Goal: Information Seeking & Learning: Learn about a topic

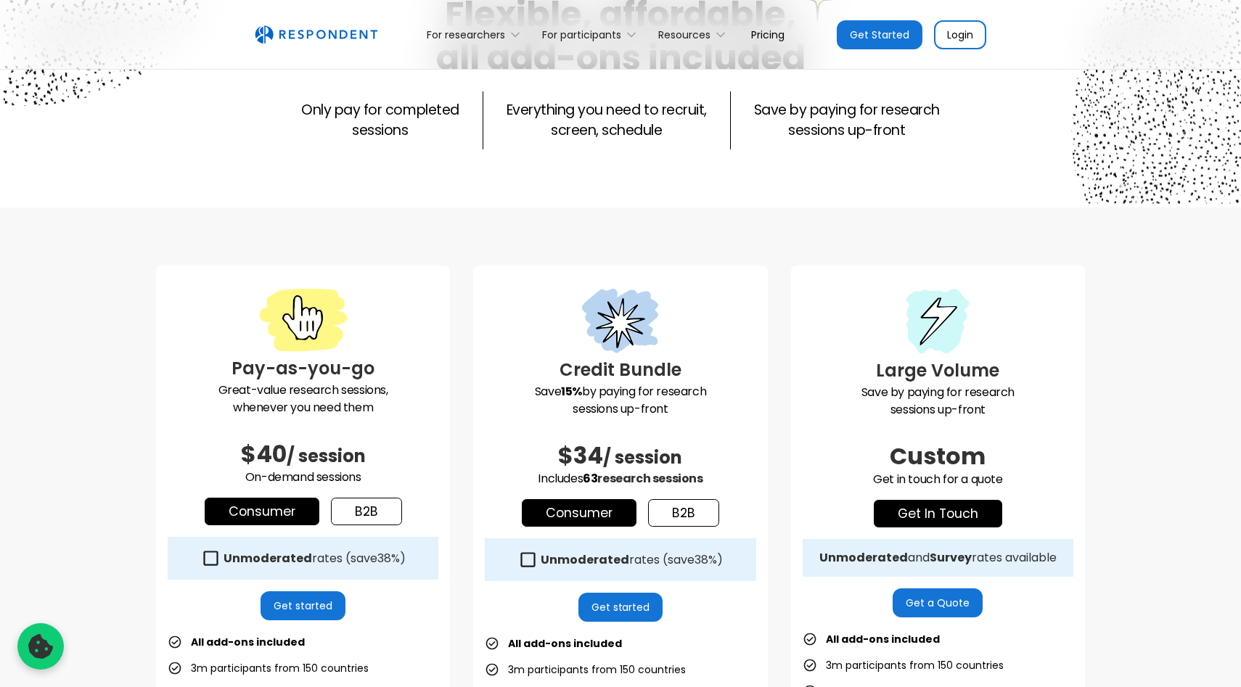
scroll to position [149, 0]
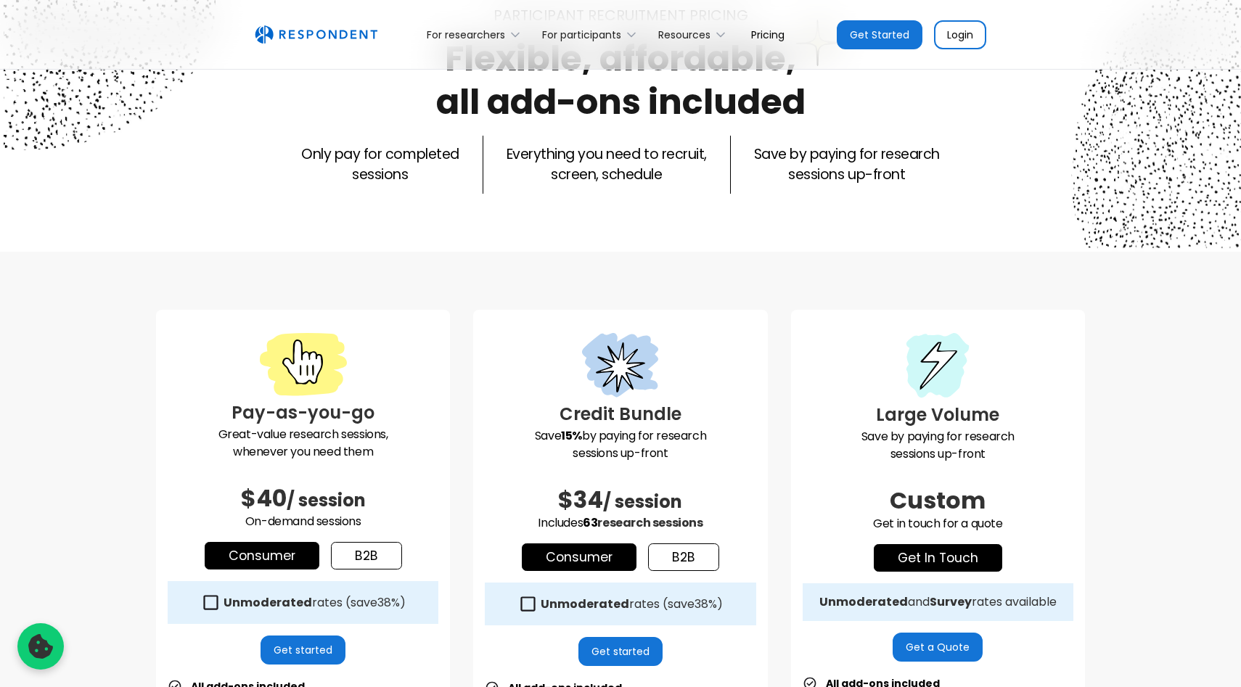
click at [393, 541] on div "Pay-as-you-go Great-value research sessions, whenever you need them $40 / sessi…" at bounding box center [303, 645] width 294 height 671
click at [379, 546] on link "b2b" at bounding box center [366, 556] width 71 height 28
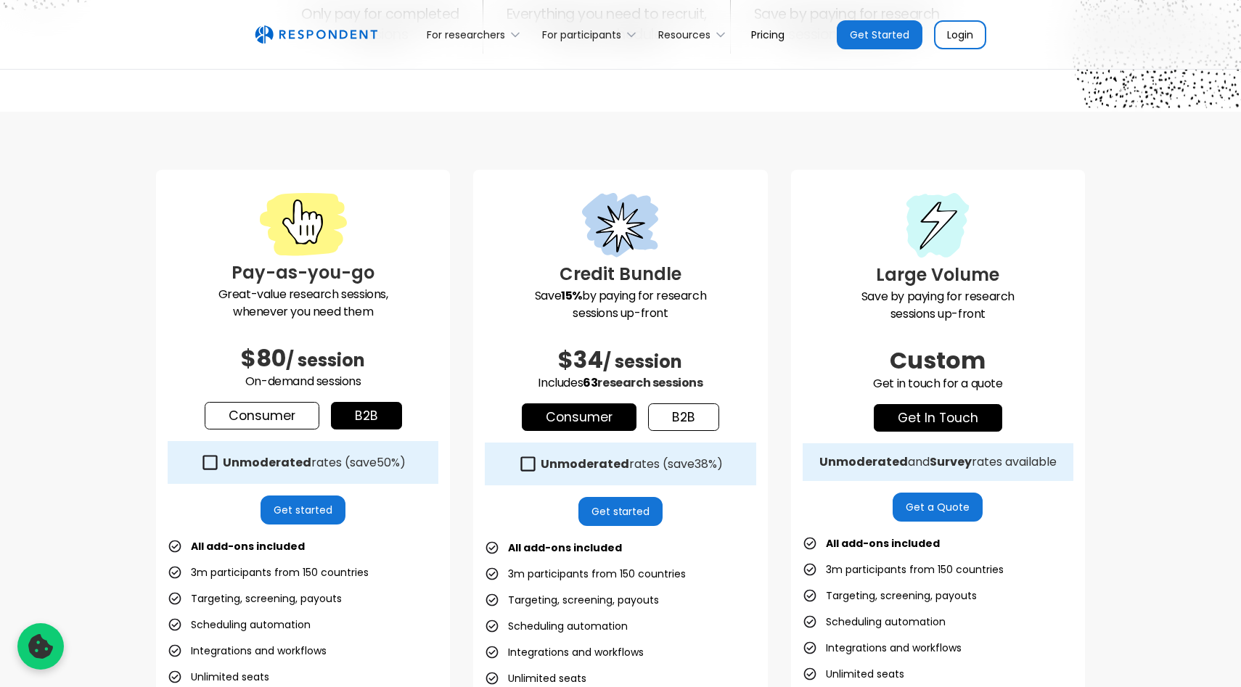
scroll to position [297, 0]
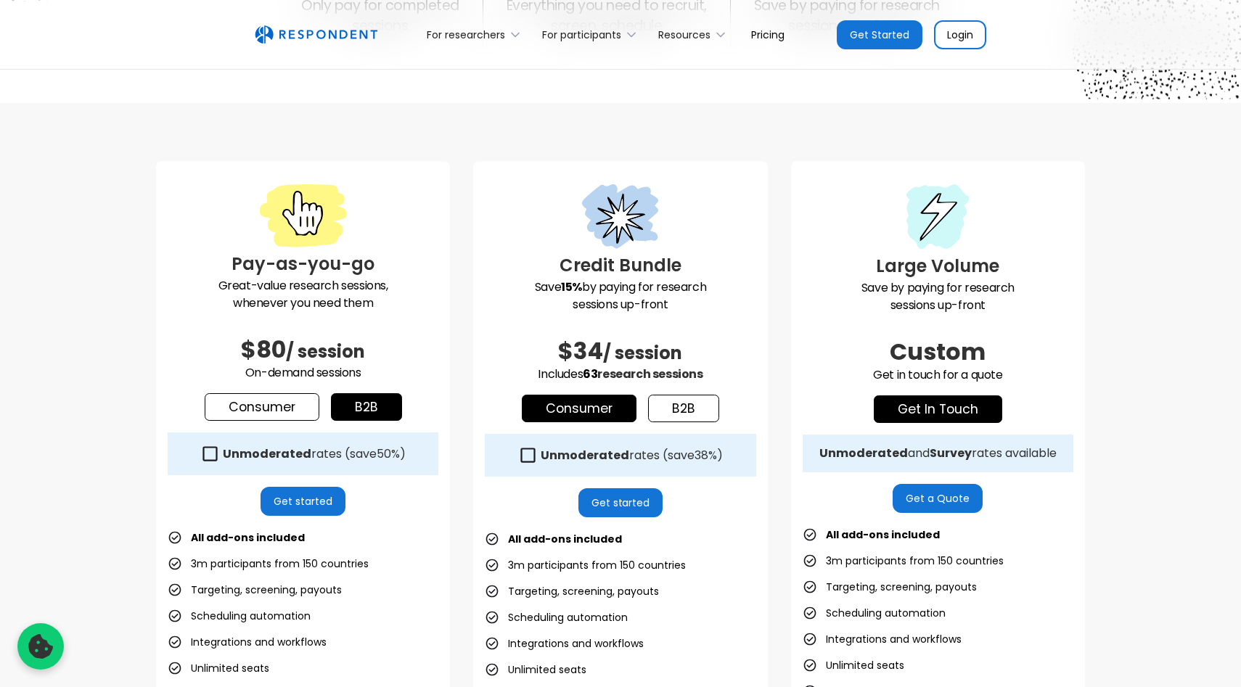
click at [211, 458] on icon at bounding box center [210, 454] width 20 height 20
click at [396, 450] on span "50%" at bounding box center [388, 453] width 23 height 17
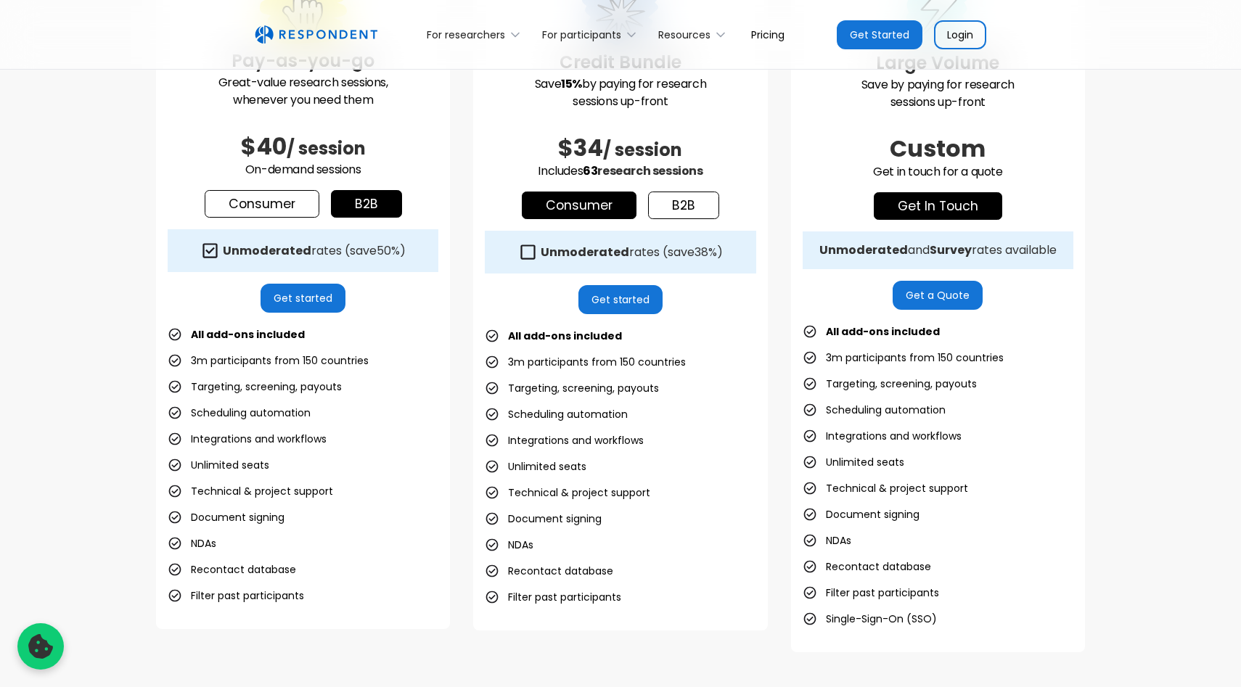
scroll to position [503, 0]
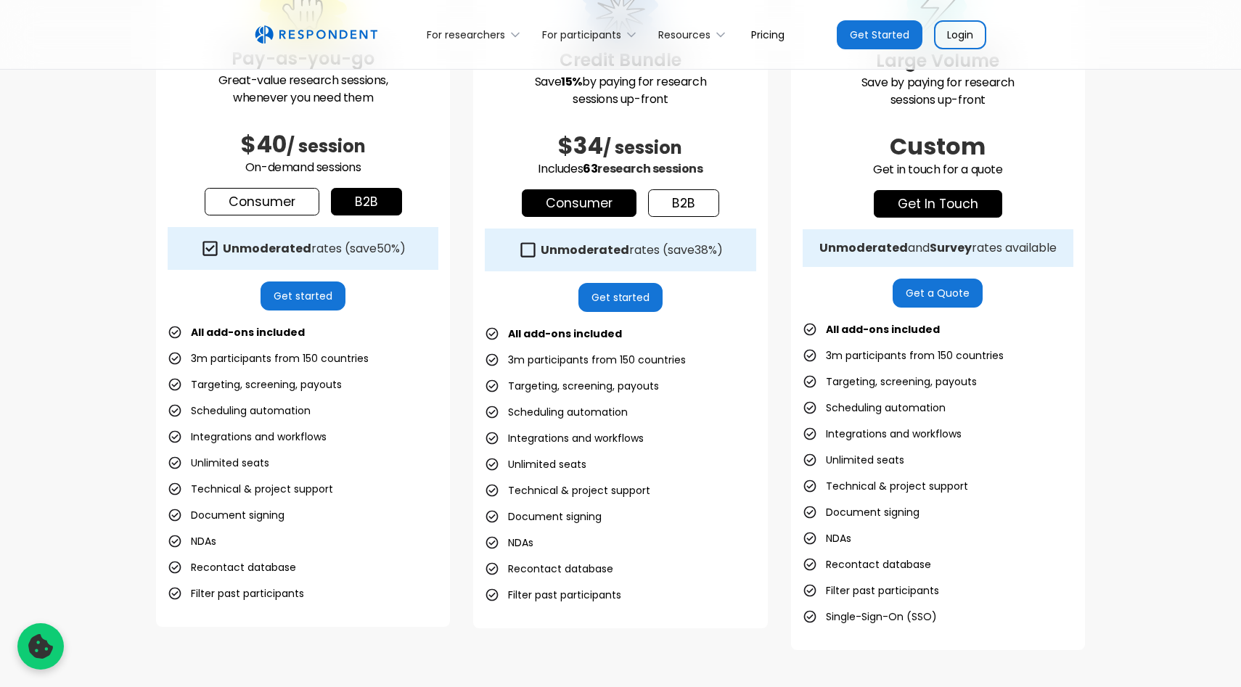
click at [390, 247] on span "50%" at bounding box center [388, 248] width 23 height 17
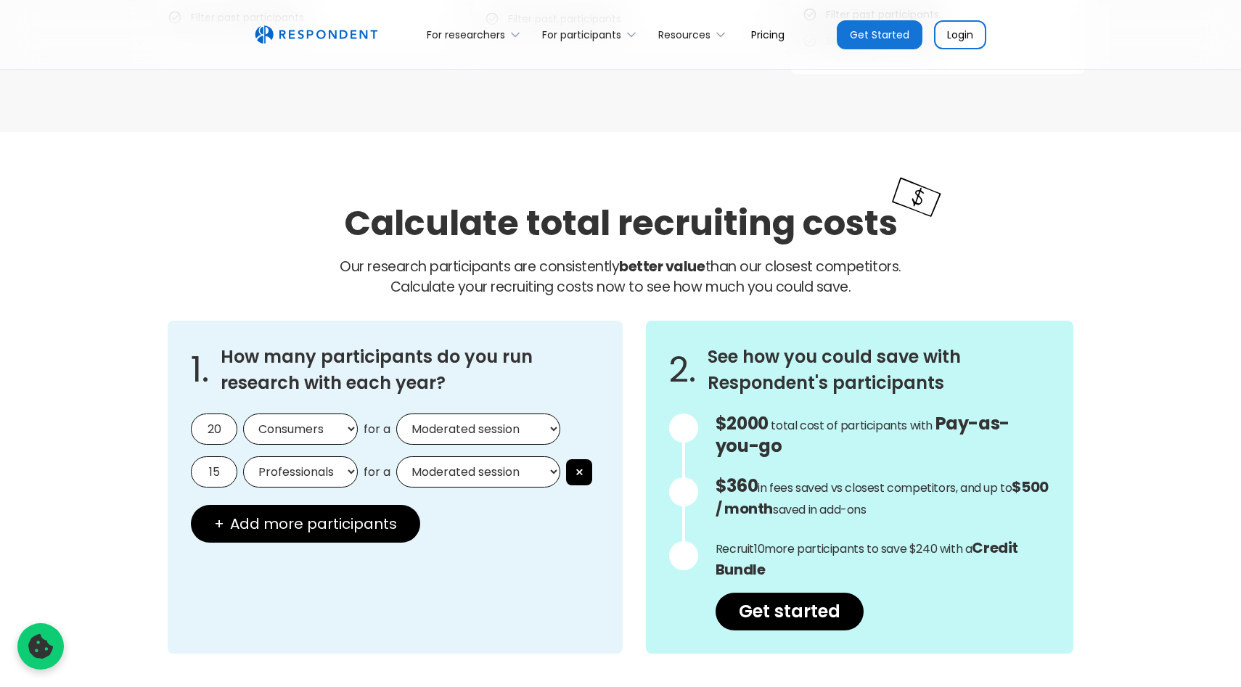
scroll to position [1098, 0]
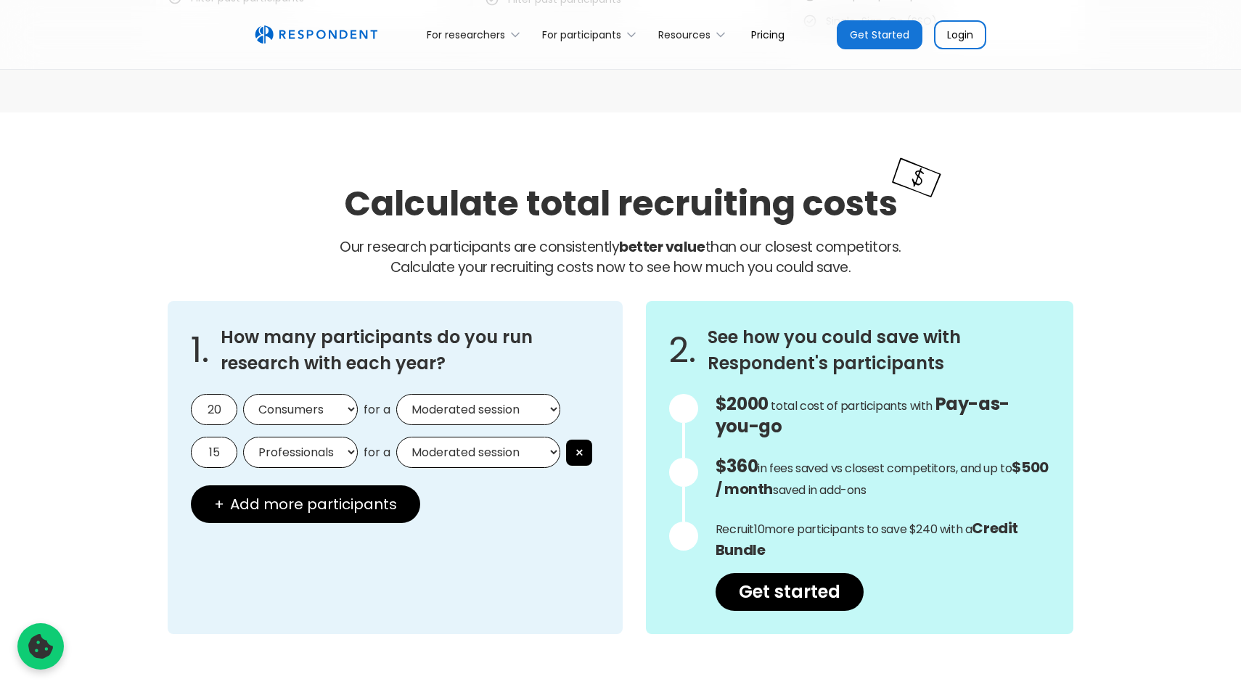
click at [453, 419] on select "Moderated session Unmoderated session" at bounding box center [478, 409] width 164 height 31
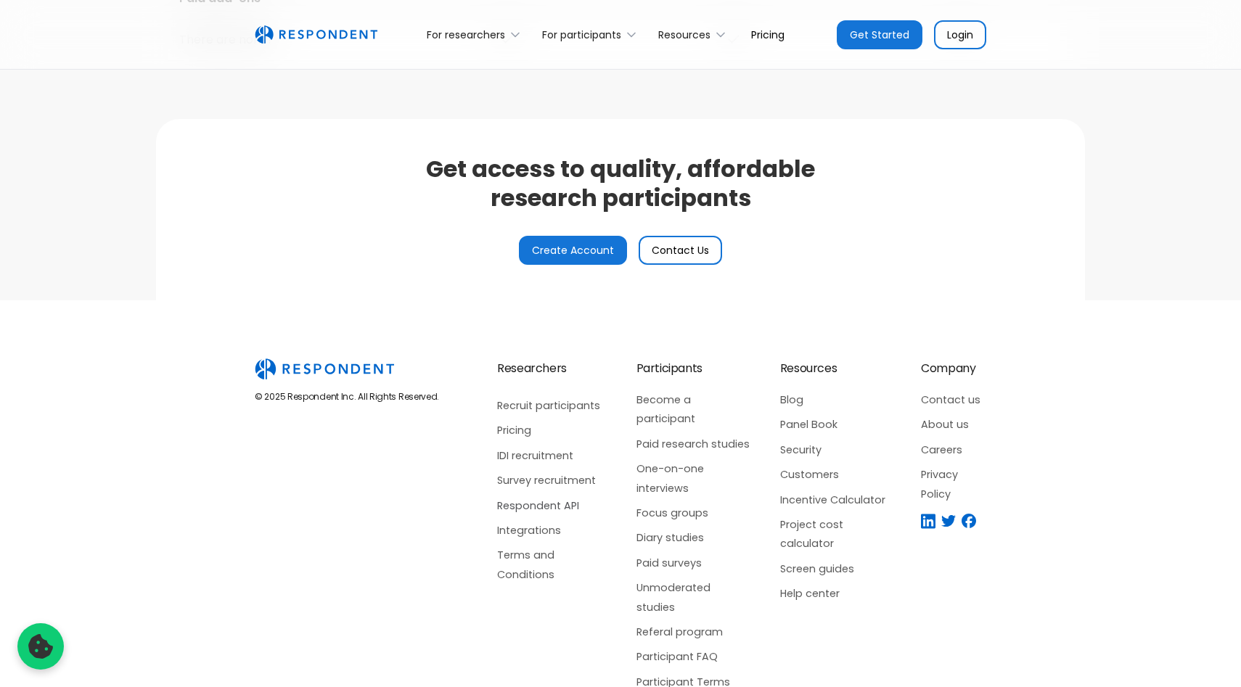
scroll to position [3443, 0]
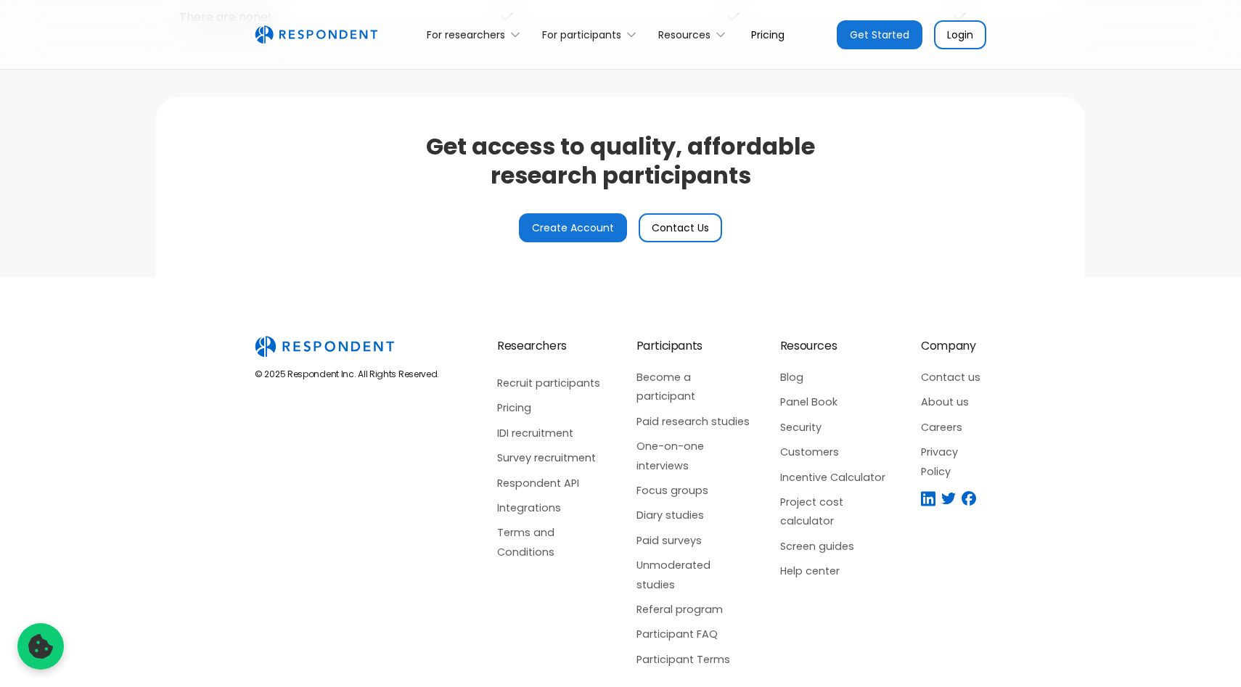
click at [541, 456] on link "Survey recruitment" at bounding box center [552, 457] width 110 height 19
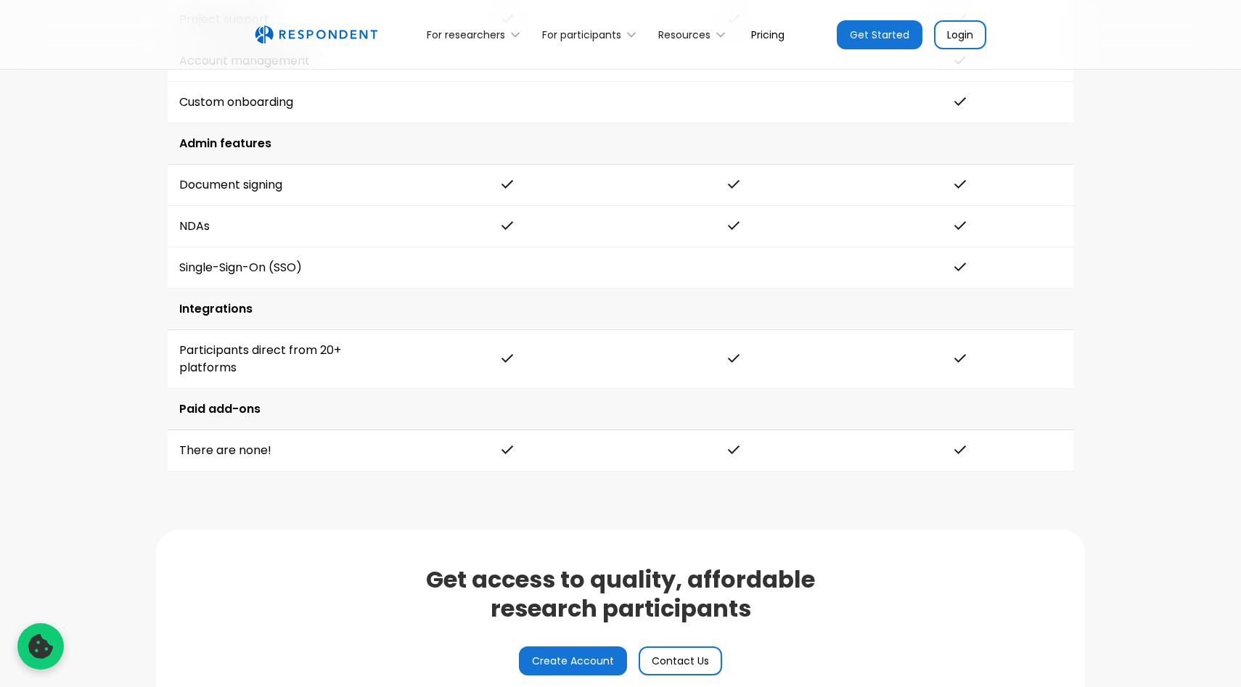
scroll to position [3355, 0]
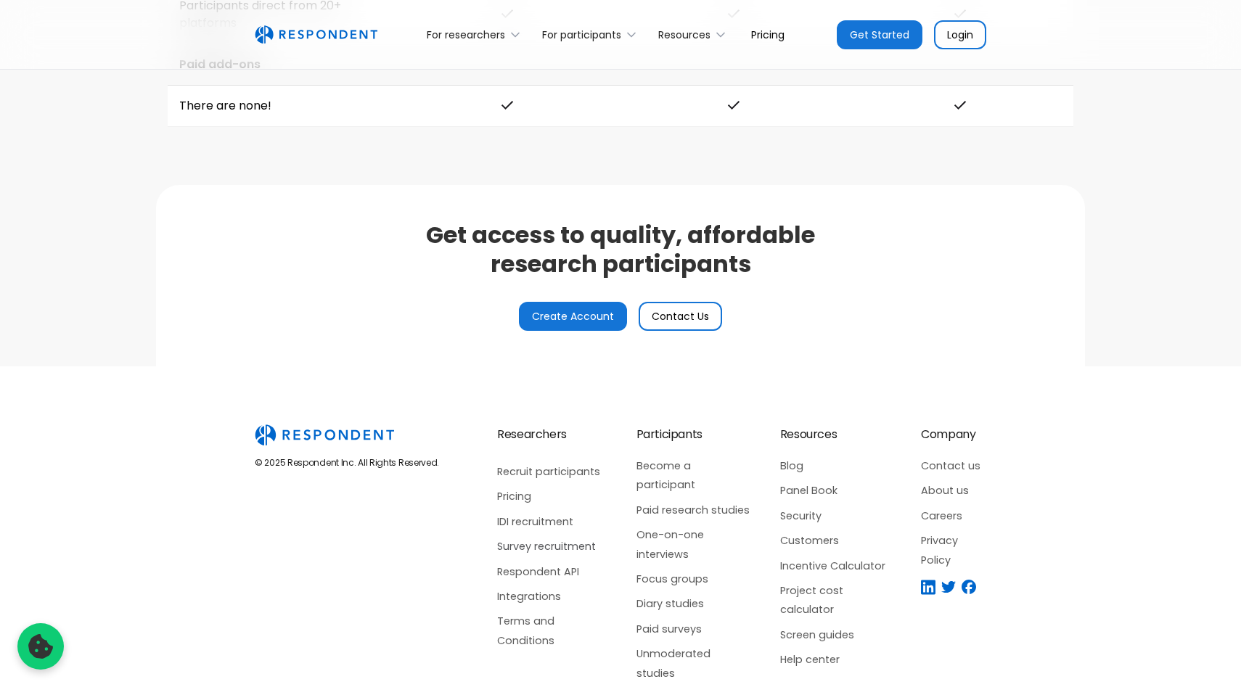
click at [567, 545] on link "Survey recruitment" at bounding box center [552, 546] width 110 height 19
